Goal: Transaction & Acquisition: Purchase product/service

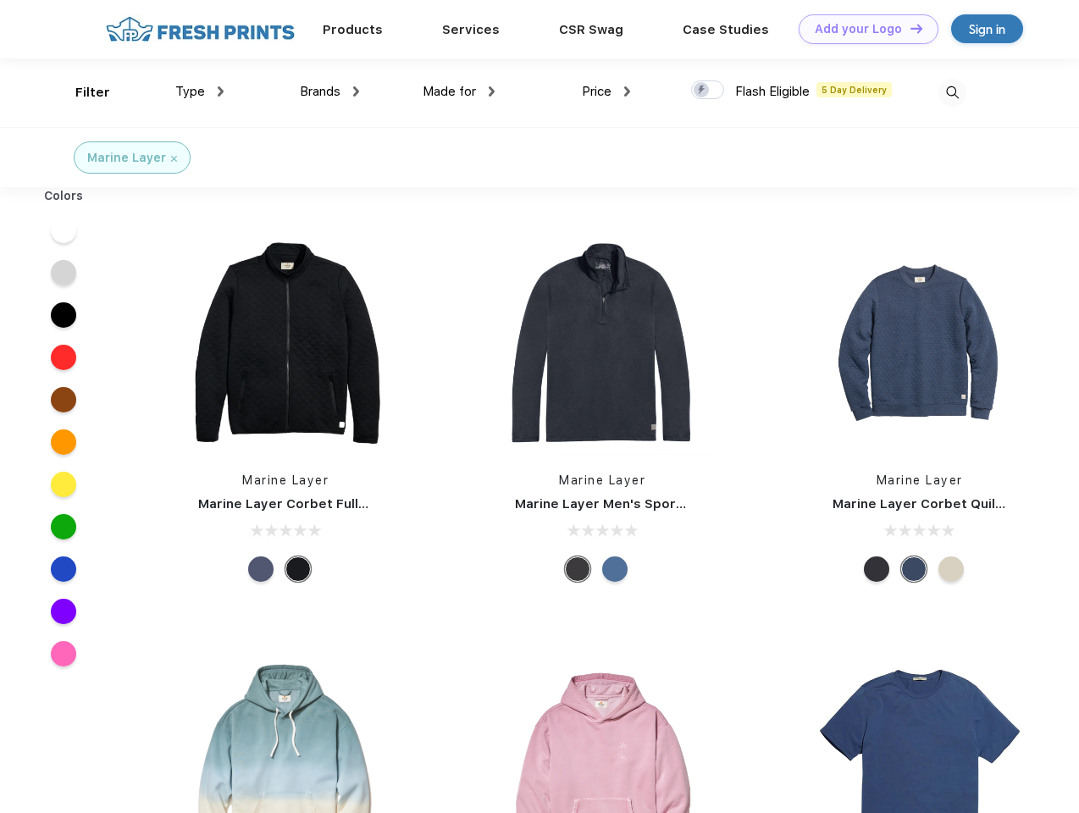
click at [862, 29] on link "Add your Logo Design Tool" at bounding box center [869, 29] width 140 height 30
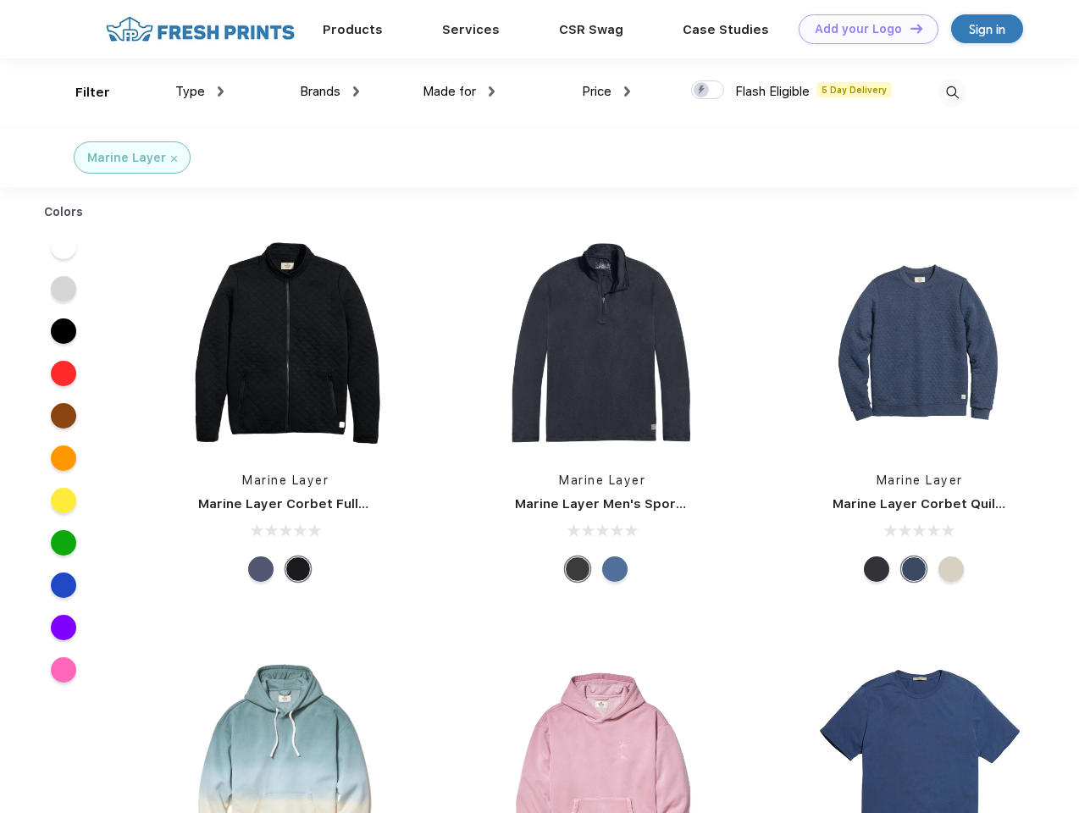
click at [0, 0] on div "Design Tool" at bounding box center [0, 0] width 0 height 0
click at [909, 28] on link "Add your Logo Design Tool" at bounding box center [869, 29] width 140 height 30
click at [81, 92] on div "Filter" at bounding box center [92, 92] width 35 height 19
click at [200, 91] on span "Type" at bounding box center [190, 91] width 30 height 15
click at [330, 91] on span "Brands" at bounding box center [320, 91] width 41 height 15
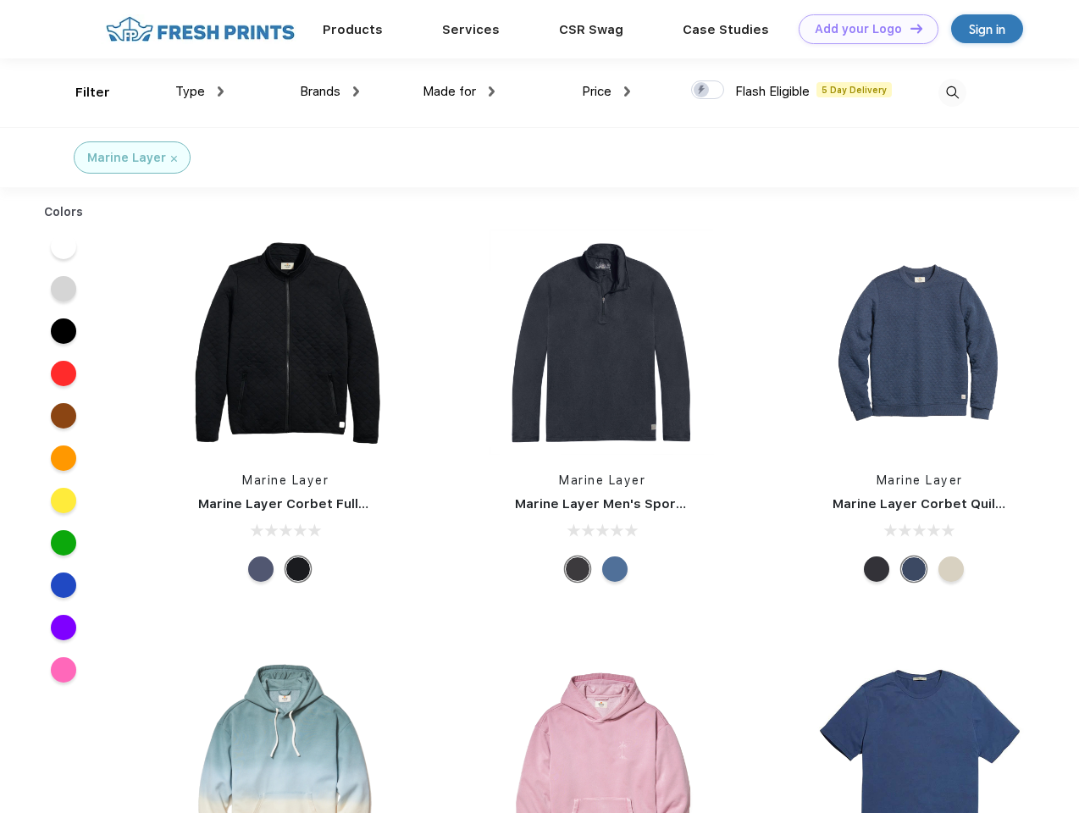
click at [459, 91] on span "Made for" at bounding box center [449, 91] width 53 height 15
click at [607, 91] on span "Price" at bounding box center [597, 91] width 30 height 15
click at [708, 91] on div at bounding box center [707, 89] width 33 height 19
click at [702, 91] on input "checkbox" at bounding box center [696, 85] width 11 height 11
click at [952, 92] on img at bounding box center [953, 93] width 28 height 28
